Goal: Transaction & Acquisition: Purchase product/service

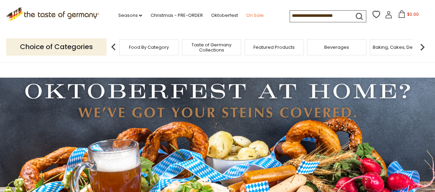
click at [257, 15] on link "On Sale" at bounding box center [255, 16] width 18 height 8
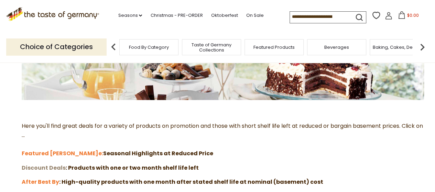
scroll to position [172, 0]
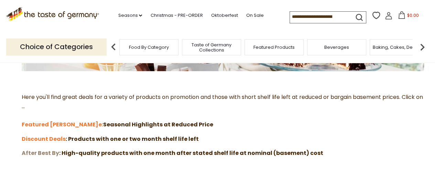
click at [40, 154] on strong "After Best By" at bounding box center [40, 153] width 37 height 8
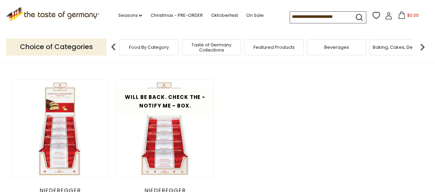
scroll to position [172, 0]
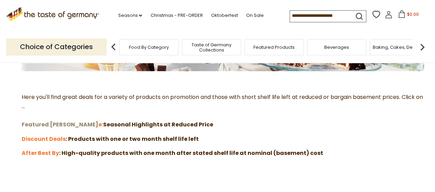
click at [32, 122] on strong "Featured [PERSON_NAME]" at bounding box center [60, 125] width 77 height 8
drag, startPoint x: 44, startPoint y: 137, endPoint x: 62, endPoint y: 122, distance: 22.7
click at [44, 137] on strong "Discount Deals" at bounding box center [44, 139] width 44 height 8
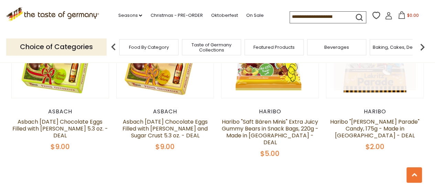
scroll to position [1616, 0]
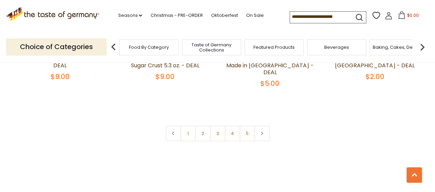
click at [199, 126] on link "2" at bounding box center [202, 133] width 15 height 15
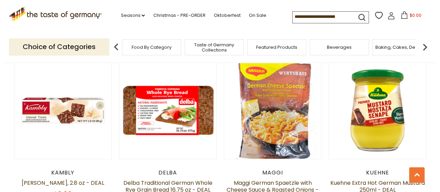
scroll to position [657, 0]
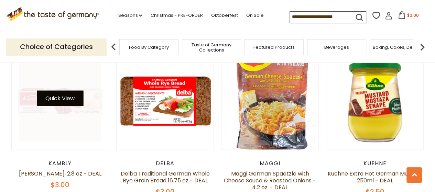
click at [58, 91] on button "Quick View" at bounding box center [60, 98] width 46 height 15
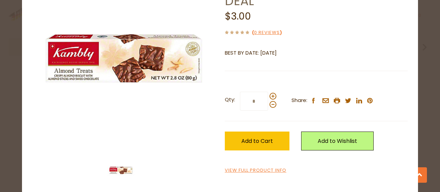
scroll to position [69, 0]
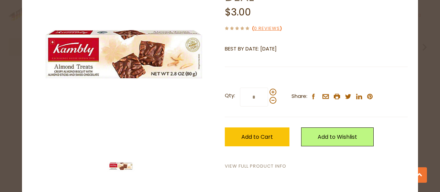
click at [257, 166] on link "View Full Product Info" at bounding box center [256, 166] width 62 height 7
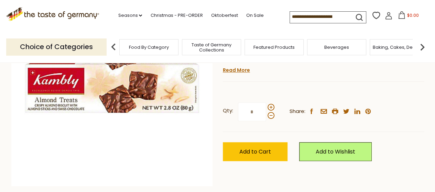
scroll to position [103, 0]
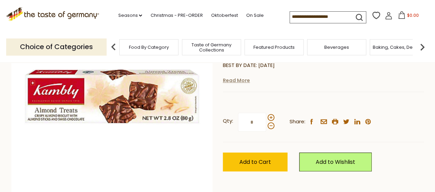
click at [230, 84] on link "Read More" at bounding box center [236, 80] width 27 height 7
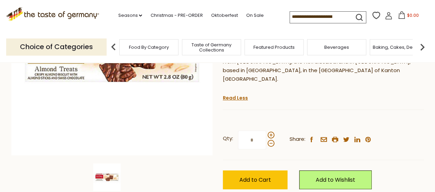
scroll to position [69, 0]
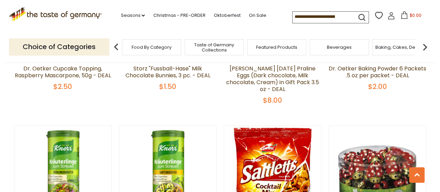
scroll to position [1345, 0]
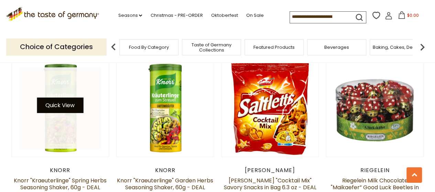
click at [63, 98] on button "Quick View" at bounding box center [60, 105] width 46 height 15
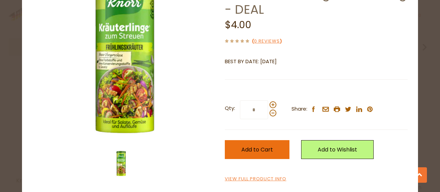
scroll to position [73, 0]
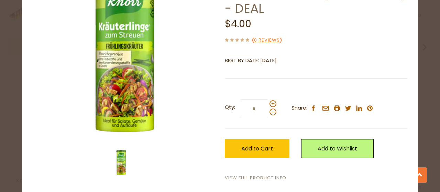
click at [232, 175] on link "View Full Product Info" at bounding box center [256, 178] width 62 height 7
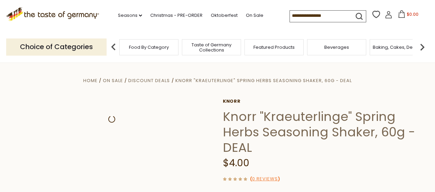
click at [253, 177] on div "( 0 Reviews )" at bounding box center [323, 179] width 201 height 9
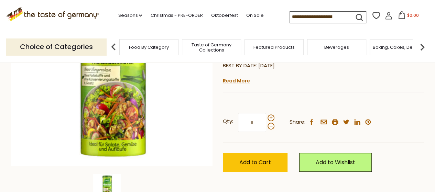
scroll to position [138, 0]
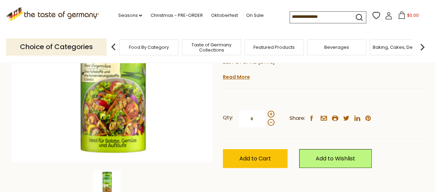
click at [231, 77] on link "Read More" at bounding box center [236, 77] width 27 height 7
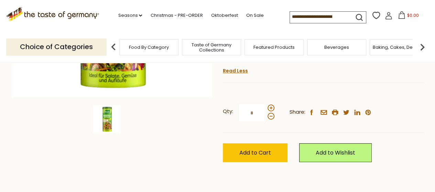
scroll to position [206, 0]
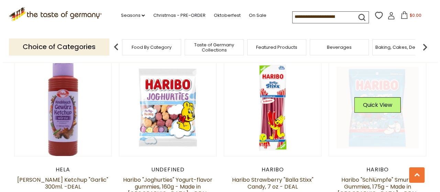
scroll to position [1311, 0]
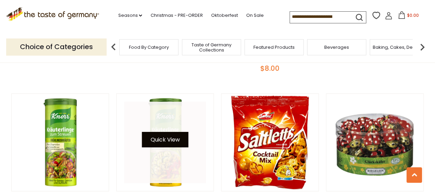
click at [160, 132] on button "Quick View" at bounding box center [165, 139] width 46 height 15
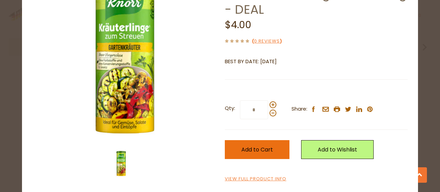
scroll to position [73, 0]
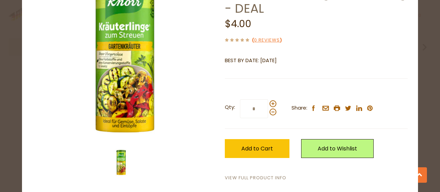
click at [262, 175] on link "View Full Product Info" at bounding box center [256, 178] width 62 height 7
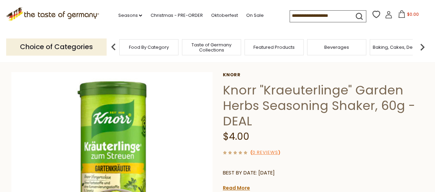
scroll to position [103, 0]
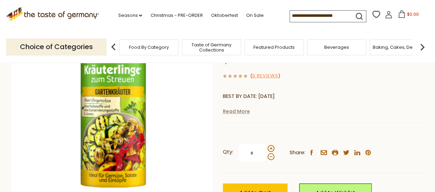
click at [240, 112] on link "Read More" at bounding box center [236, 111] width 27 height 7
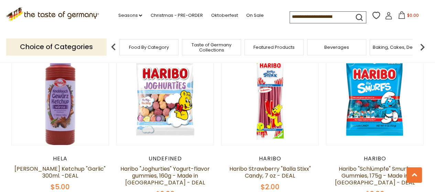
scroll to position [1586, 0]
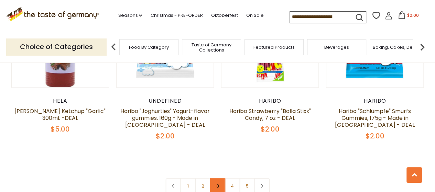
click at [213, 178] on link "3" at bounding box center [217, 185] width 15 height 15
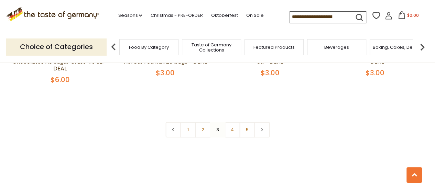
scroll to position [1620, 0]
click at [231, 122] on link "4" at bounding box center [232, 129] width 15 height 15
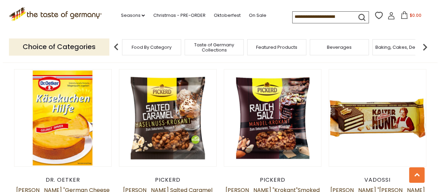
scroll to position [314, 0]
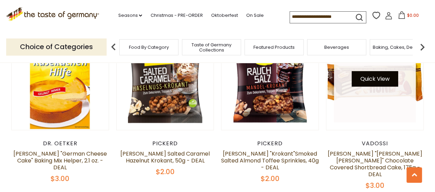
click at [371, 83] on button "Quick View" at bounding box center [375, 78] width 46 height 15
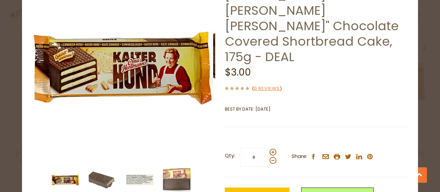
scroll to position [69, 0]
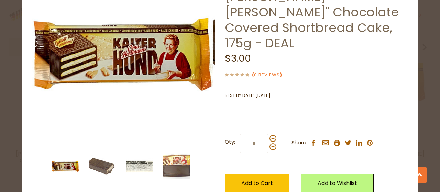
click at [129, 163] on img at bounding box center [140, 167] width 28 height 28
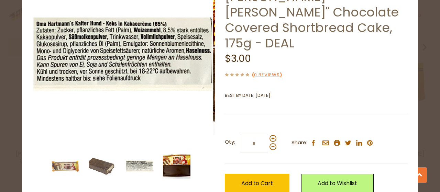
click at [183, 165] on img at bounding box center [177, 167] width 28 height 28
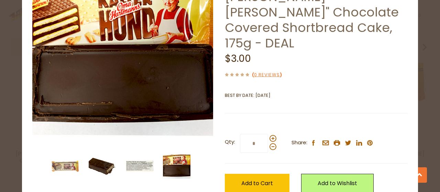
click at [109, 165] on img at bounding box center [103, 167] width 28 height 28
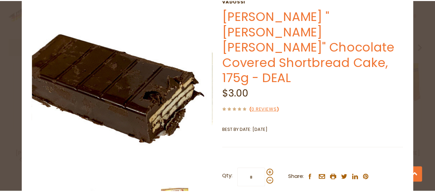
scroll to position [0, 0]
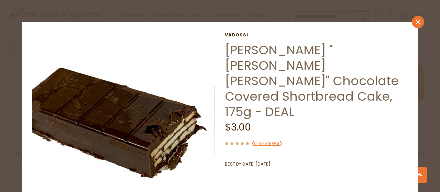
click at [416, 24] on icon at bounding box center [418, 22] width 5 height 5
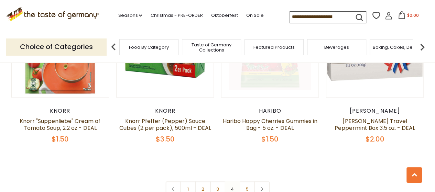
scroll to position [1551, 0]
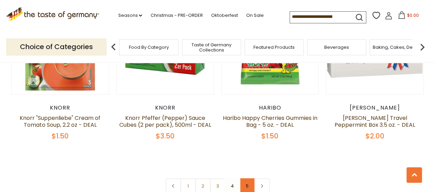
click at [249, 178] on link "5" at bounding box center [246, 185] width 15 height 15
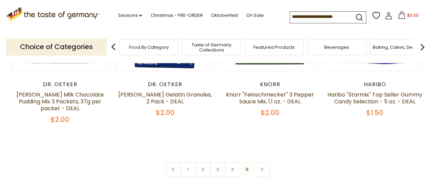
scroll to position [210, 0]
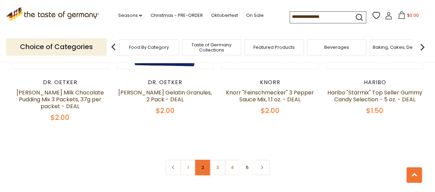
click at [200, 172] on link "2" at bounding box center [202, 167] width 15 height 15
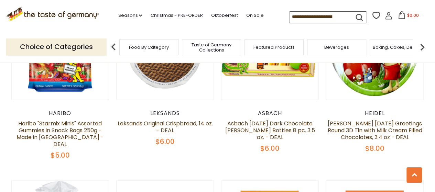
scroll to position [245, 0]
